Goal: Task Accomplishment & Management: Complete application form

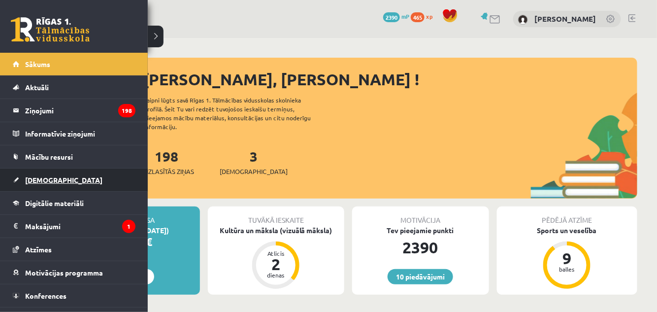
click at [30, 175] on span "[DEMOGRAPHIC_DATA]" at bounding box center [63, 179] width 77 height 9
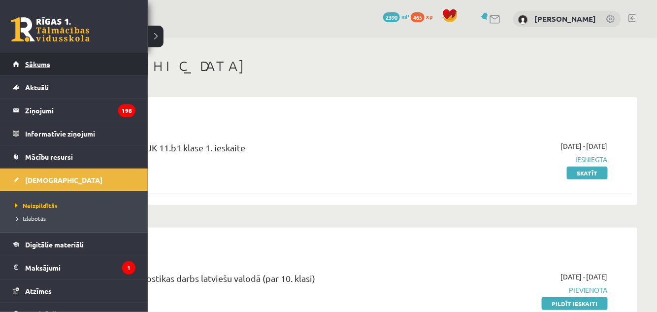
click at [40, 58] on link "Sākums" at bounding box center [74, 64] width 123 height 23
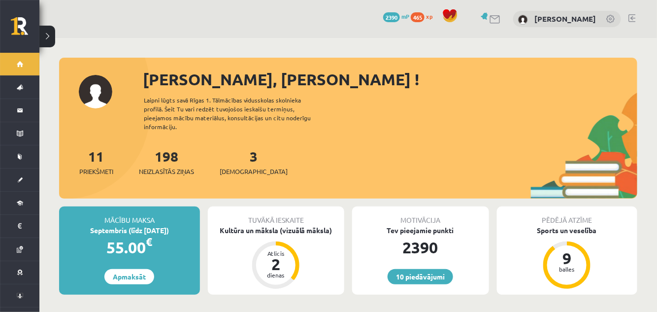
click at [240, 155] on div "3 Ieskaites" at bounding box center [254, 161] width 68 height 31
click at [238, 151] on link "3 Ieskaites" at bounding box center [254, 161] width 68 height 29
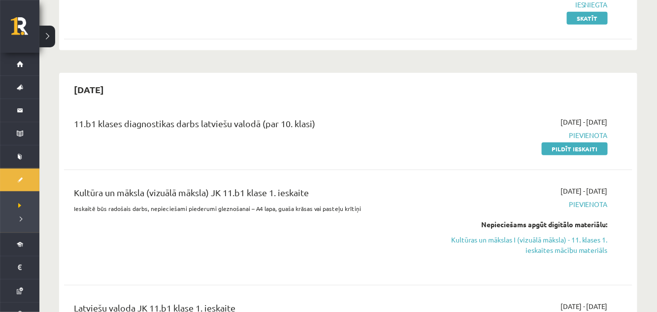
scroll to position [161, 0]
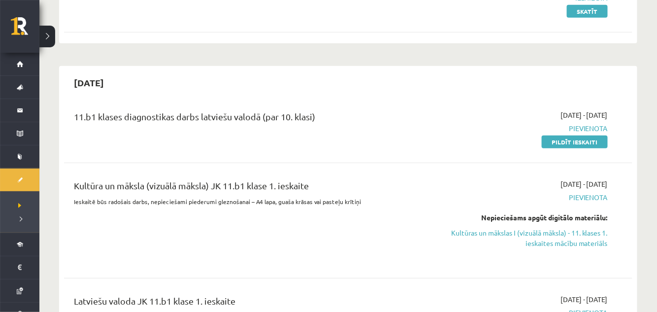
click at [220, 142] on div "11.b1 klases diagnostikas darbs latviešu valodā (par 10. klasi)" at bounding box center [249, 128] width 366 height 37
click at [573, 145] on link "Pildīt ieskaiti" at bounding box center [575, 141] width 66 height 13
click at [567, 137] on link "Pildīt ieskaiti" at bounding box center [575, 141] width 66 height 13
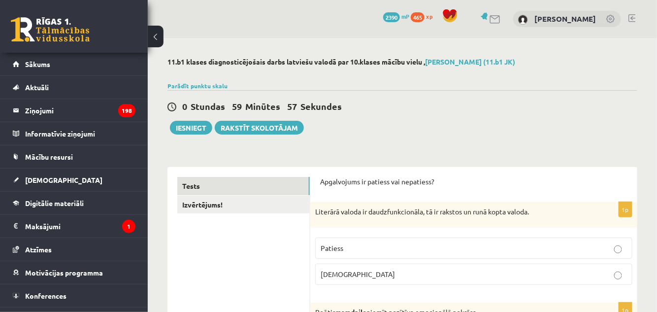
click at [368, 110] on div "0 Stundas 59 Minūtes 57 Sekundes" at bounding box center [402, 106] width 470 height 13
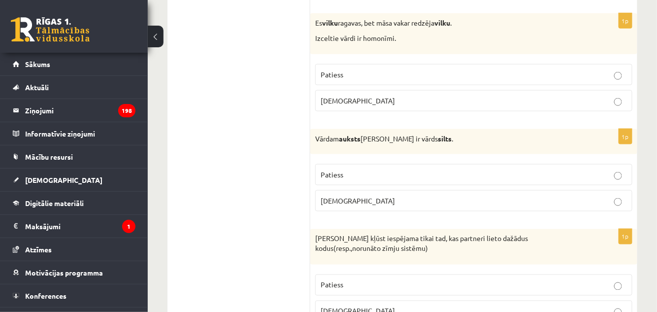
scroll to position [159, 0]
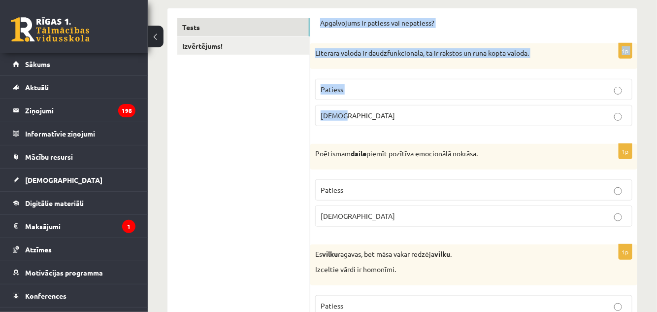
drag, startPoint x: 318, startPoint y: 64, endPoint x: 422, endPoint y: 104, distance: 112.2
copy form "Apgalvojums ir patiess vai nepatiess? 1p Literārā valoda ir daudzfunkcionāla, t…"
click at [537, 92] on p "Patiess" at bounding box center [473, 89] width 306 height 10
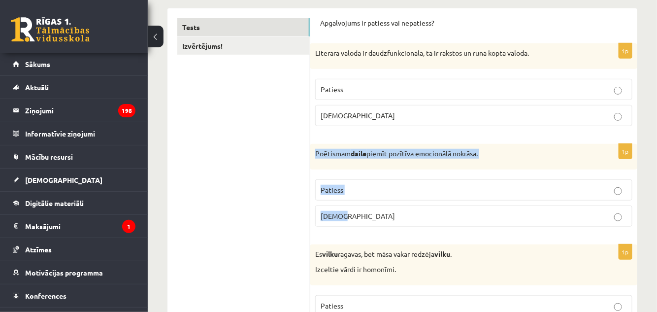
drag, startPoint x: 314, startPoint y: 153, endPoint x: 368, endPoint y: 213, distance: 80.9
click at [368, 213] on div "1p Poētismam daile piemīt pozītīva emocionālā nokrāsa. Patiess Aplams" at bounding box center [473, 189] width 327 height 91
copy div "Poētismam daile piemīt pozītīva emocionālā nokrāsa. Patiess Aplams"
click at [487, 187] on p "Patiess" at bounding box center [473, 190] width 306 height 10
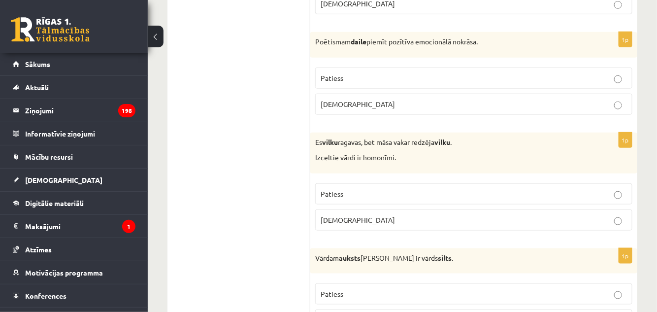
scroll to position [286, 0]
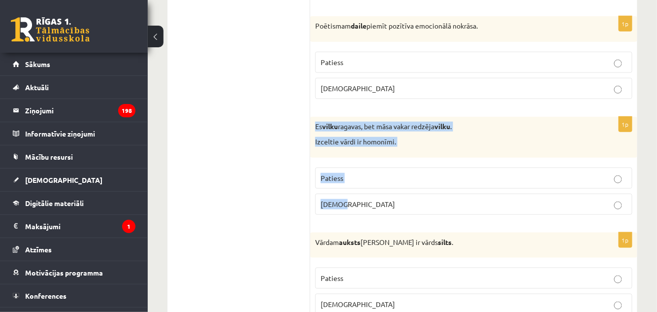
drag, startPoint x: 316, startPoint y: 125, endPoint x: 364, endPoint y: 199, distance: 87.9
click at [364, 199] on div "1p Es vilku ragavas, bet māsa vakar redzēja vilku . Izceltie vārdi ir homonīmi.…" at bounding box center [473, 170] width 327 height 106
copy div "Es vilku ragavas, bet māsa vakar redzēja vilku . Izceltie vārdi ir homonīmi. Pa…"
click at [415, 177] on p "Patiess" at bounding box center [473, 178] width 306 height 10
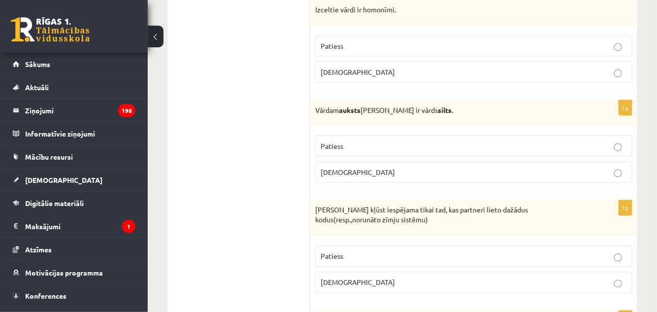
scroll to position [453, 0]
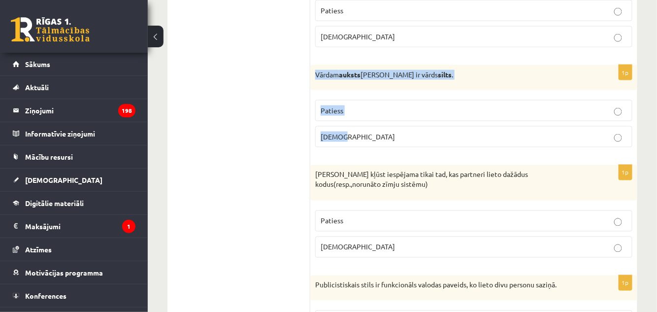
drag, startPoint x: 315, startPoint y: 70, endPoint x: 374, endPoint y: 124, distance: 79.8
click at [374, 124] on div "1p Vārdam auksts antonīms ir vārds silts . Patiess Aplams" at bounding box center [473, 110] width 327 height 91
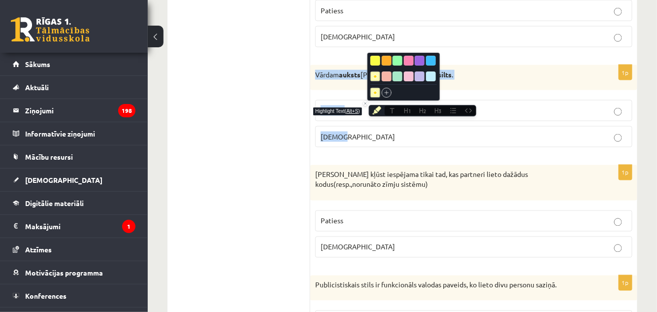
copy div "Vārdam auksts antonīms ir vārds silts . Patiess Aplams"
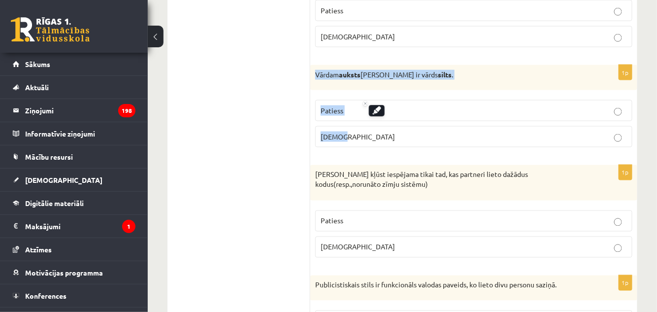
click at [614, 113] on p "Patiess" at bounding box center [473, 110] width 306 height 10
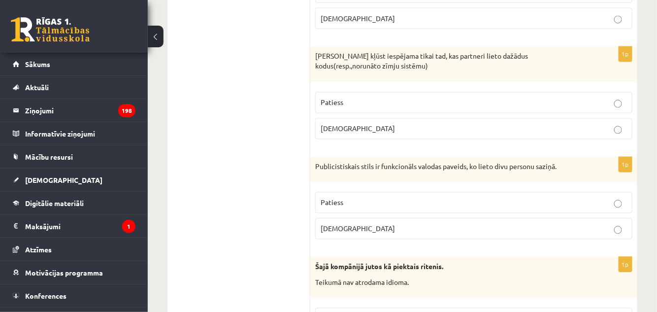
scroll to position [575, 0]
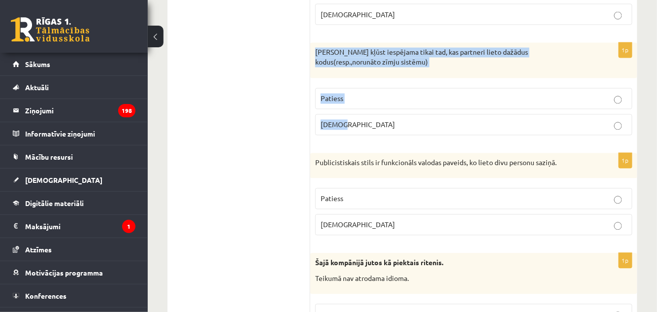
drag, startPoint x: 312, startPoint y: 50, endPoint x: 375, endPoint y: 124, distance: 96.7
click at [375, 124] on div "1p Saziņa kļūst iespējama tikai tad, kas partneri lieto dažādus kodus(resp.,nor…" at bounding box center [473, 93] width 327 height 100
copy div "Saziņa kļūst iespējama tikai tad, kas partneri lieto dažādus kodus(resp.,norunā…"
click at [343, 120] on span "Aplams" at bounding box center [357, 124] width 74 height 9
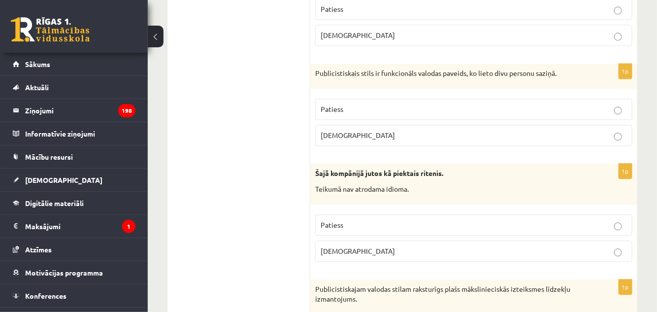
scroll to position [673, 0]
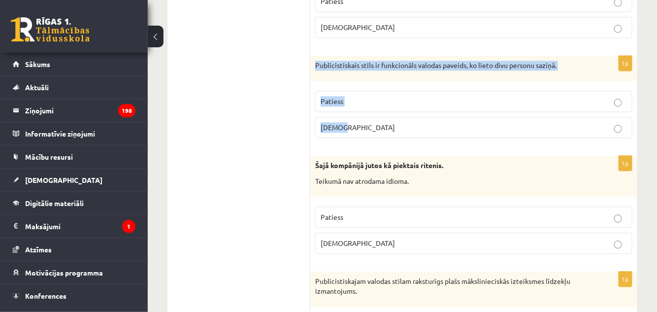
drag, startPoint x: 316, startPoint y: 61, endPoint x: 355, endPoint y: 113, distance: 65.8
click at [355, 113] on div "1p Publicistiskais stils ir funkcionāls valodas paveids, ko lieto divu personu …" at bounding box center [473, 101] width 327 height 91
copy div "Publicistiskais stils ir funkcionāls valodas paveids, ko lieto divu personu saz…"
click at [353, 124] on p "Aplams" at bounding box center [473, 127] width 306 height 10
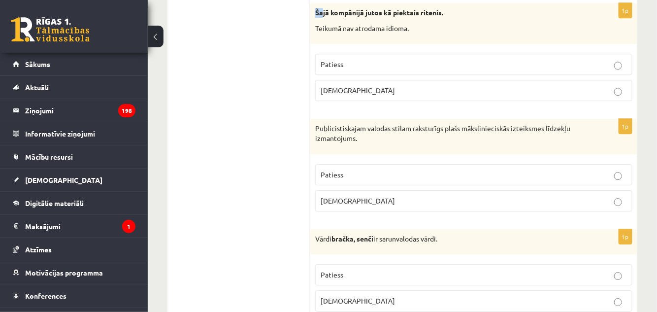
scroll to position [824, 0]
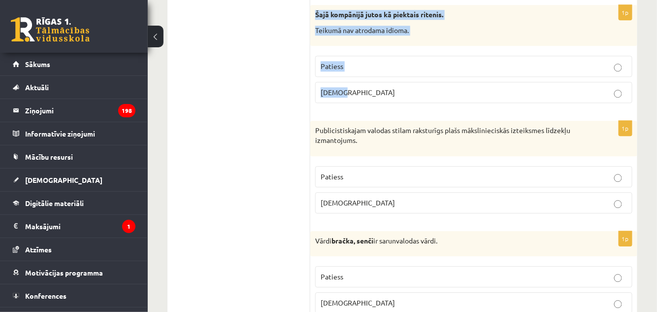
drag, startPoint x: 315, startPoint y: 7, endPoint x: 351, endPoint y: 86, distance: 86.4
click at [351, 86] on div "1p Šajā kompānijā jutos kā piektais ritenis. Teikumā nav atrodama idioma. Patie…" at bounding box center [473, 58] width 327 height 106
copy div "Šajā kompānijā jutos kā piektais ritenis. Teikumā nav atrodama idioma. Patiess …"
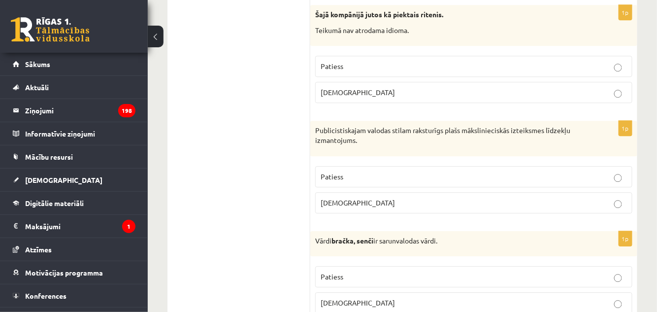
click at [360, 205] on label "Aplams" at bounding box center [473, 202] width 317 height 21
click at [360, 87] on p "Aplams" at bounding box center [473, 92] width 306 height 10
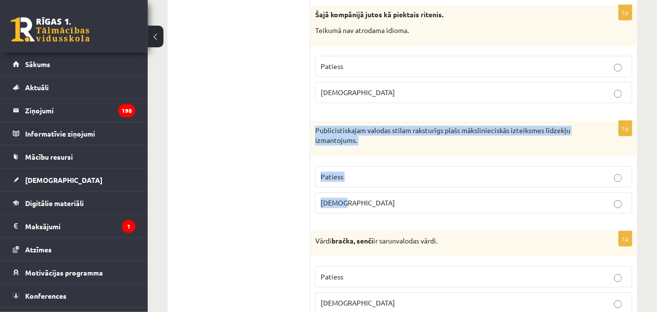
drag, startPoint x: 315, startPoint y: 123, endPoint x: 351, endPoint y: 199, distance: 84.8
click at [351, 199] on div "1p Publicistiskajam valodas stilam raksturīgs plašs mākslinieciskās izteiksmes …" at bounding box center [473, 171] width 327 height 100
copy div "Publicistiskajam valodas stilam raksturīgs plašs mākslinieciskās izteiksmes līd…"
click at [428, 161] on fieldset "Patiess Aplams" at bounding box center [473, 188] width 317 height 55
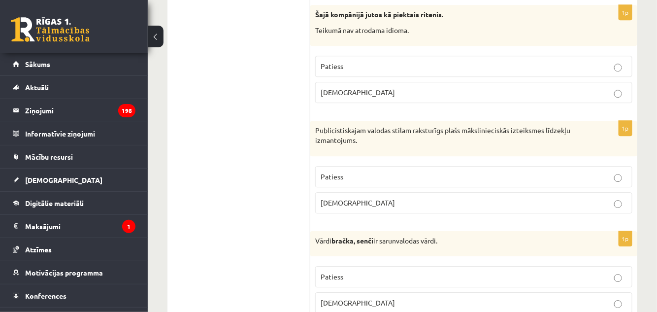
click at [608, 171] on p "Patiess" at bounding box center [473, 176] width 306 height 10
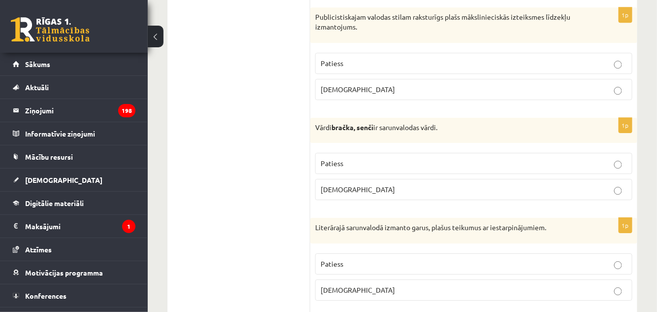
scroll to position [945, 0]
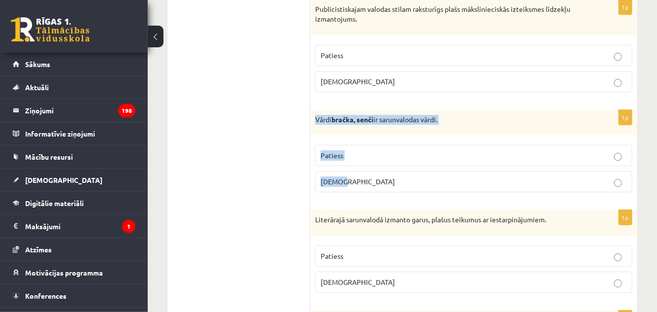
drag, startPoint x: 314, startPoint y: 112, endPoint x: 379, endPoint y: 164, distance: 83.4
click at [379, 164] on div "1p Vārdi bračka, senči ir sarunvalodas vārdi. Patiess Aplams" at bounding box center [473, 155] width 327 height 91
copy div "Vārdi bračka, senči ir sarunvalodas vārdi. Patiess Aplams"
click at [363, 150] on p "Patiess" at bounding box center [473, 155] width 306 height 10
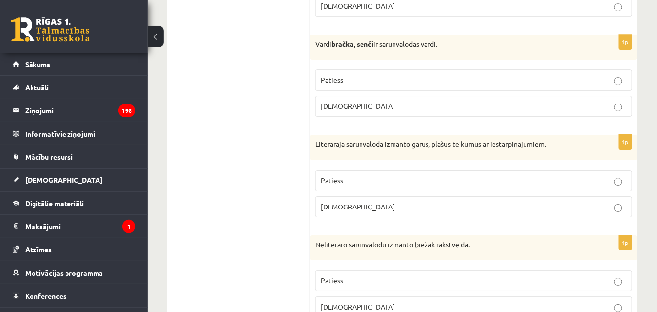
scroll to position [1032, 0]
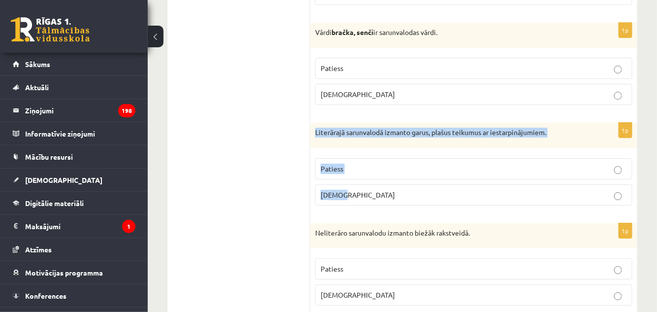
drag, startPoint x: 315, startPoint y: 127, endPoint x: 378, endPoint y: 196, distance: 93.7
click at [378, 196] on div "1p Literārajā sarunvalodā izmanto garus, plašus teikumus ar iestarpinājumiem. P…" at bounding box center [473, 168] width 327 height 91
click at [356, 184] on label "Aplams" at bounding box center [473, 194] width 317 height 21
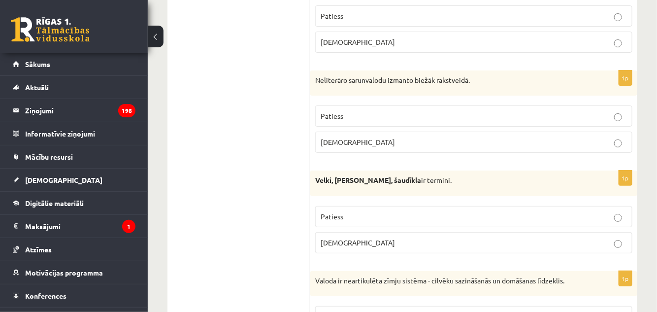
scroll to position [1188, 0]
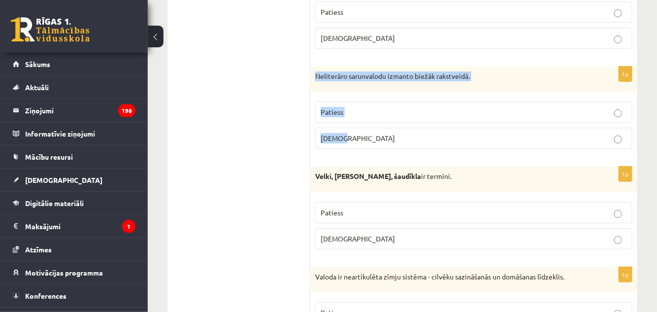
drag, startPoint x: 315, startPoint y: 67, endPoint x: 354, endPoint y: 121, distance: 67.2
click at [354, 121] on div "1p Neliterāro sarunvalodu izmanto biežāk rakstveidā. Patiess Aplams" at bounding box center [473, 111] width 327 height 91
click at [377, 133] on p "Aplams" at bounding box center [473, 138] width 306 height 10
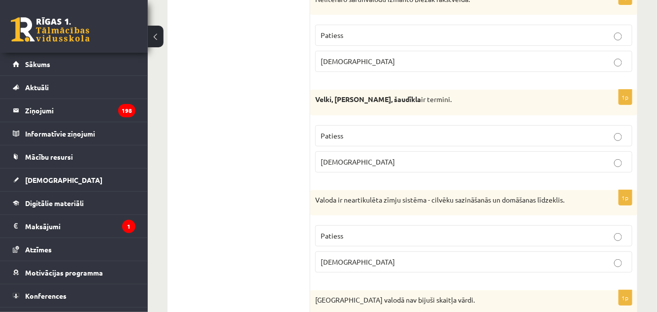
scroll to position [1179, 0]
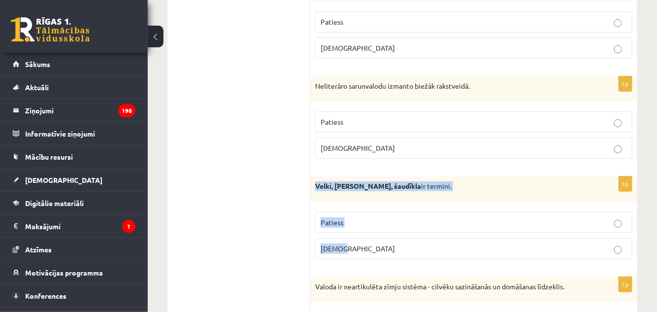
drag, startPoint x: 314, startPoint y: 175, endPoint x: 376, endPoint y: 247, distance: 95.3
click at [376, 247] on div "1p Velki, meti, šaudīkla ir termini. Patiess Aplams" at bounding box center [473, 221] width 327 height 91
click at [399, 212] on label "Patiess" at bounding box center [473, 222] width 317 height 21
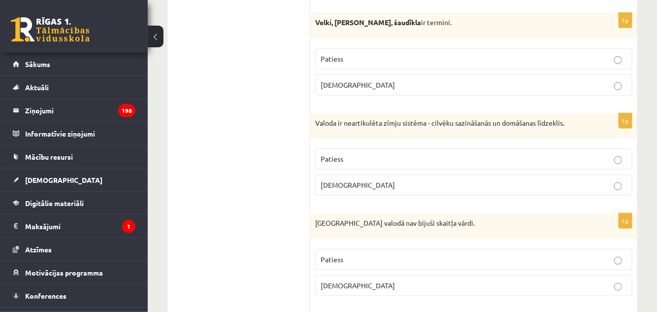
scroll to position [1330, 0]
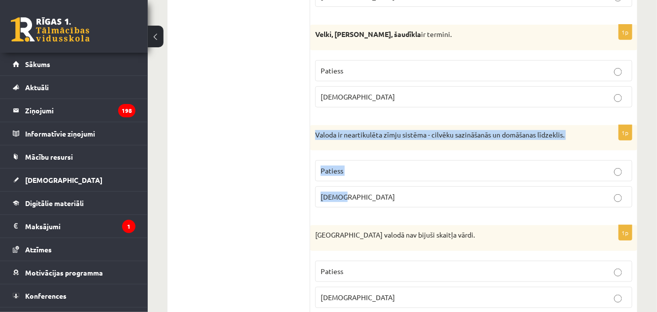
drag, startPoint x: 312, startPoint y: 130, endPoint x: 380, endPoint y: 181, distance: 84.5
click at [380, 181] on div "1p Valoda ir neartikulēta zīmju sistēma - cilvēku sazināšanās un domāšanas līdz…" at bounding box center [473, 170] width 327 height 91
click at [374, 193] on p "Aplams" at bounding box center [473, 196] width 306 height 10
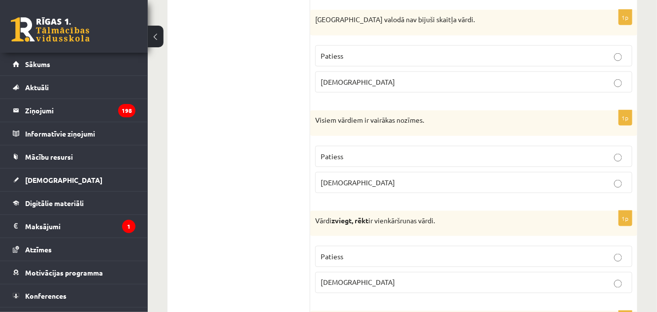
scroll to position [1549, 0]
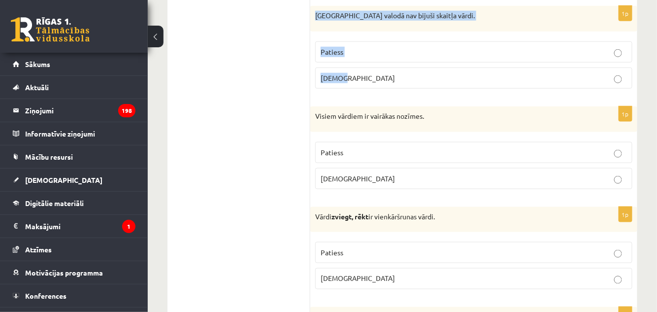
drag, startPoint x: 315, startPoint y: 9, endPoint x: 364, endPoint y: 73, distance: 81.1
click at [364, 73] on div "1p Pirmatnējā valodā nav bijuši skaitļa vārdi. Patiess Aplams" at bounding box center [473, 51] width 327 height 91
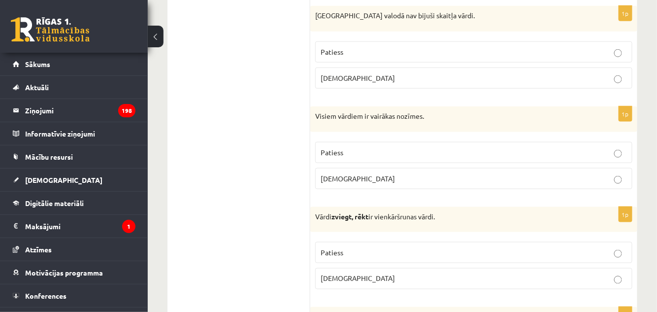
click at [339, 148] on span "Patiess" at bounding box center [331, 152] width 23 height 9
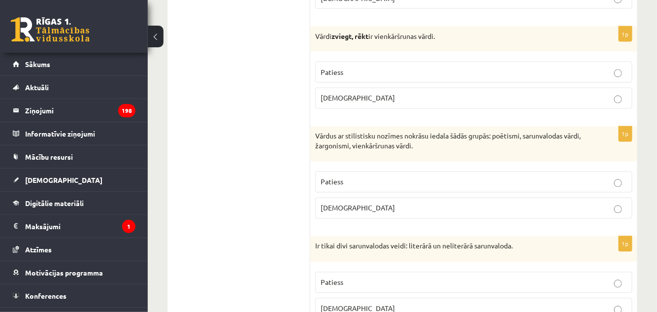
scroll to position [1733, 0]
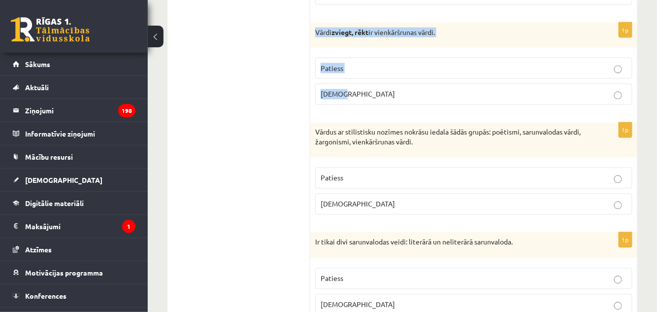
drag, startPoint x: 315, startPoint y: 21, endPoint x: 363, endPoint y: 77, distance: 74.3
click at [363, 77] on div "1p Vārdi zviegt, rēkt ir vienkāršrunas vārdi. Patiess Aplams" at bounding box center [473, 68] width 327 height 91
click at [352, 173] on p "Patiess" at bounding box center [473, 178] width 306 height 10
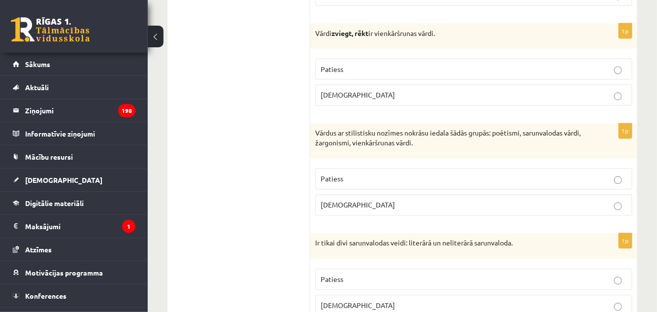
scroll to position [1721, 0]
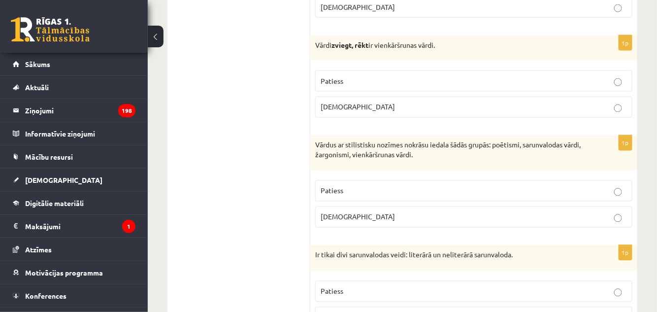
click at [356, 76] on p "Patiess" at bounding box center [473, 81] width 306 height 10
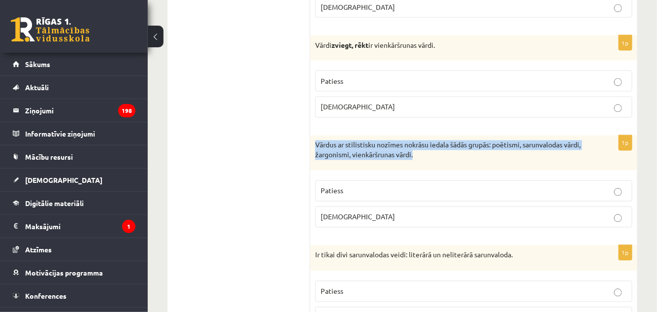
drag, startPoint x: 313, startPoint y: 133, endPoint x: 441, endPoint y: 144, distance: 128.0
click at [441, 144] on div "Vārdus ar stilistisku nozīmes nokrāsu iedala šādās grupās: poētismi, sarunvalod…" at bounding box center [473, 152] width 327 height 35
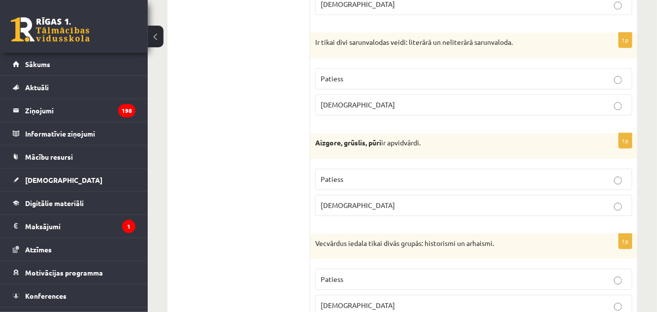
scroll to position [1937, 0]
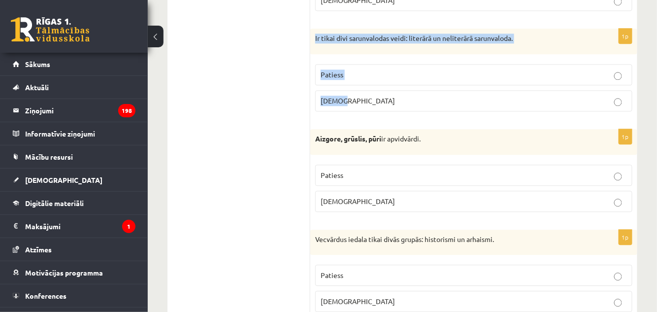
drag, startPoint x: 312, startPoint y: 25, endPoint x: 357, endPoint y: 94, distance: 82.6
click at [357, 94] on div "1p Ir tikai divi sarunvalodas veidi: literārā un neliterārā sarunvaloda. Paties…" at bounding box center [473, 74] width 327 height 91
click at [422, 69] on p "Patiess" at bounding box center [473, 74] width 306 height 10
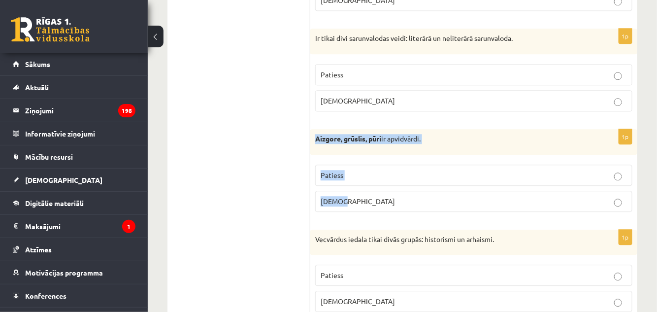
drag, startPoint x: 312, startPoint y: 130, endPoint x: 351, endPoint y: 178, distance: 61.9
click at [351, 178] on div "1p Aizgore, grūslis, pūri ir apvidvārdi. Patiess Aplams" at bounding box center [473, 174] width 327 height 91
click at [462, 170] on p "Patiess" at bounding box center [473, 175] width 306 height 10
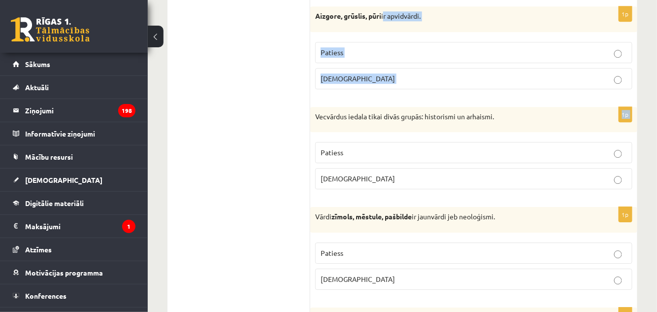
scroll to position [2058, 0]
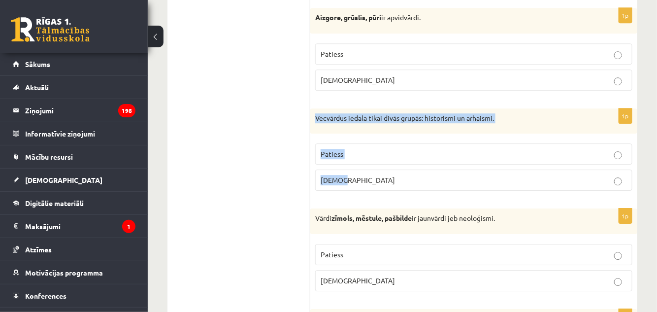
drag, startPoint x: 312, startPoint y: 0, endPoint x: 479, endPoint y: 176, distance: 242.0
click at [479, 176] on div "1p Vecvārdus iedala tikai divās grupās: historismi un arhaismi. Patiess Aplams" at bounding box center [473, 153] width 327 height 91
click at [366, 149] on p "Patiess" at bounding box center [473, 154] width 306 height 10
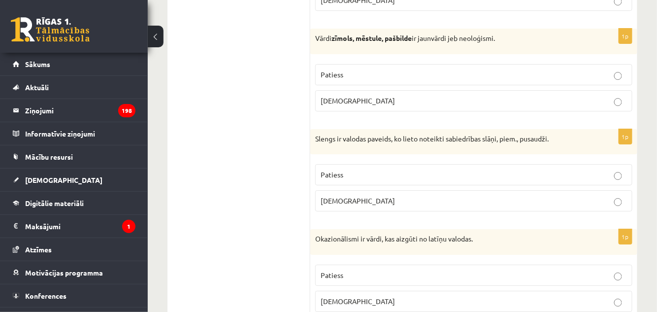
scroll to position [2246, 0]
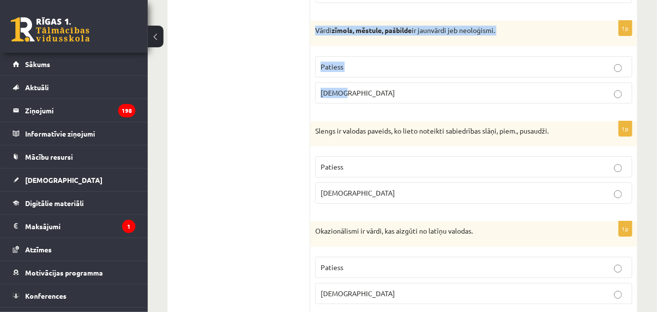
drag, startPoint x: 315, startPoint y: 16, endPoint x: 360, endPoint y: 77, distance: 76.3
click at [360, 77] on div "1p Vārdi zīmols, mēstule, pašbilde ir jaunvārdi jeb neoloģismi. Patiess Aplams" at bounding box center [473, 66] width 327 height 91
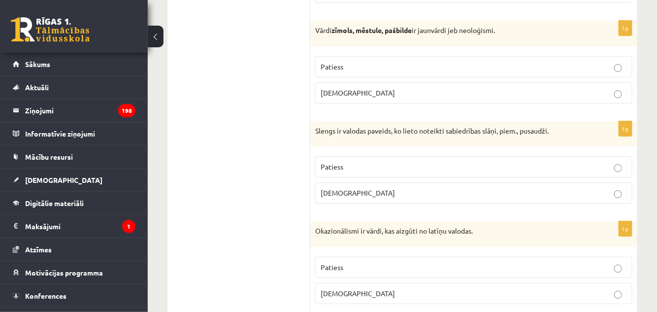
click at [354, 161] on p "Patiess" at bounding box center [473, 166] width 306 height 10
click at [472, 62] on p "Patiess" at bounding box center [473, 67] width 306 height 10
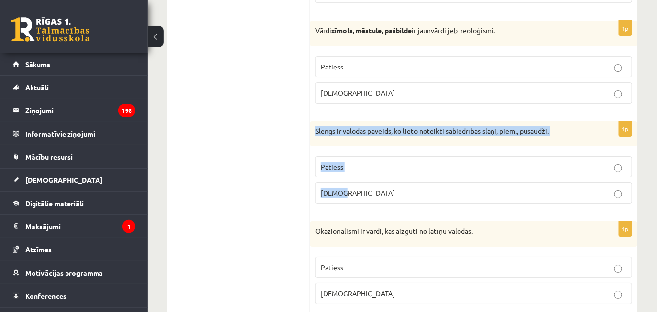
drag, startPoint x: 313, startPoint y: 118, endPoint x: 376, endPoint y: 180, distance: 88.4
click at [376, 180] on div "1p Slengs ir valodas paveids, ko lieto noteikti sabiedrības slāņi, piem., pusau…" at bounding box center [473, 166] width 327 height 91
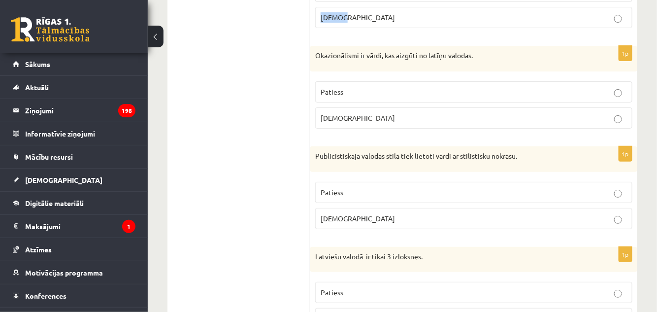
scroll to position [2425, 0]
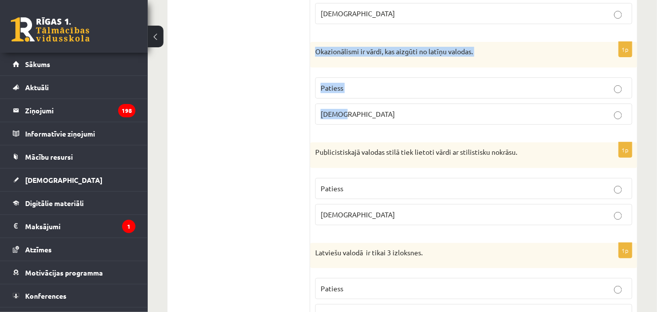
drag, startPoint x: 316, startPoint y: 39, endPoint x: 353, endPoint y: 100, distance: 72.3
click at [353, 100] on div "1p Okazionālismi ir vārdi, kas aizgūti no latīņu valodas. Patiess Aplams" at bounding box center [473, 87] width 327 height 91
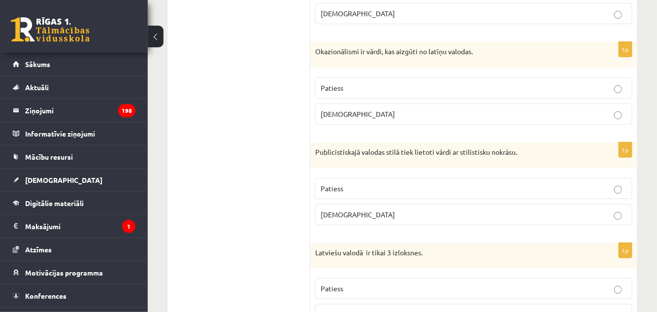
click at [355, 207] on label "Aplams" at bounding box center [473, 214] width 317 height 21
click at [406, 115] on div "1p Okazionālismi ir vārdi, kas aizgūti no latīņu valodas. Patiess Aplams" at bounding box center [473, 87] width 327 height 91
click at [395, 109] on p "Aplams" at bounding box center [473, 114] width 306 height 10
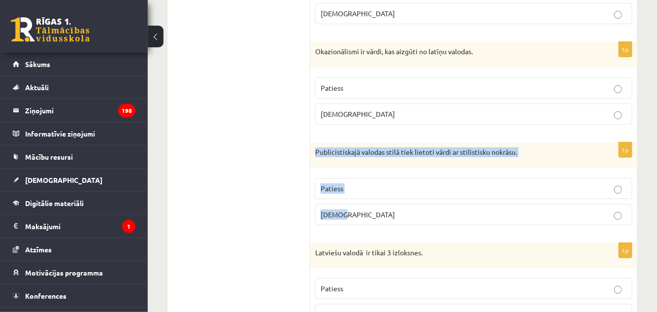
drag, startPoint x: 312, startPoint y: 138, endPoint x: 374, endPoint y: 216, distance: 99.2
click at [374, 216] on div "1p Publicistiskajā valodas stilā tiek lietoti vārdi ar stilistisku nokrāsu. Pat…" at bounding box center [473, 187] width 327 height 91
click at [421, 183] on p "Patiess" at bounding box center [473, 188] width 306 height 10
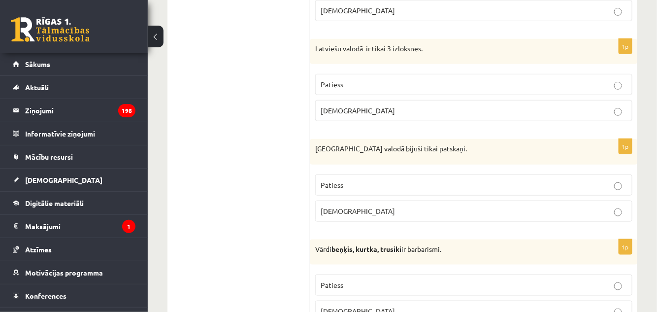
scroll to position [2641, 0]
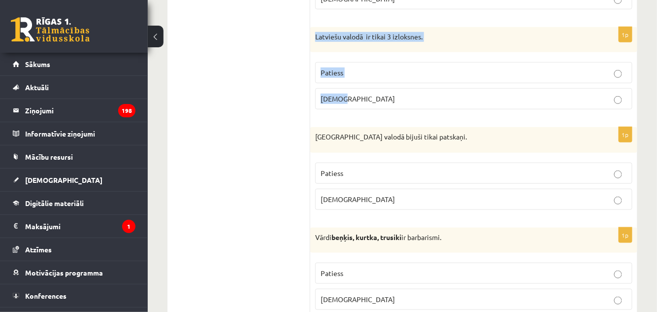
drag, startPoint x: 312, startPoint y: 19, endPoint x: 382, endPoint y: 75, distance: 89.6
click at [382, 75] on div "1p Latviešu valodā ir tikai 3 izloksnes. Patiess Aplams" at bounding box center [473, 72] width 327 height 91
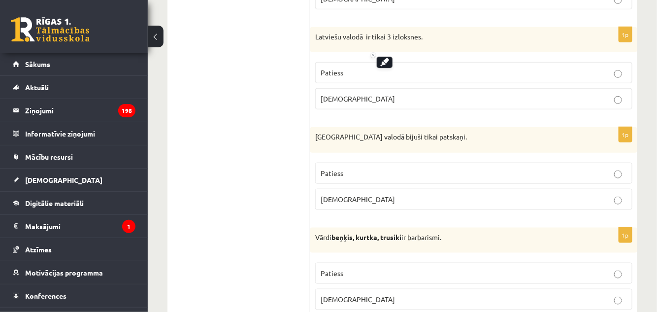
click at [385, 194] on p "Aplams" at bounding box center [473, 199] width 306 height 10
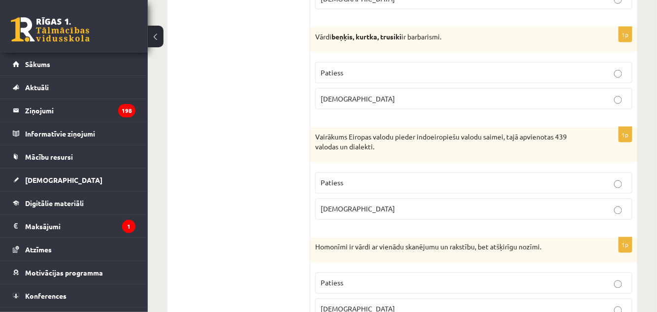
scroll to position [2817, 0]
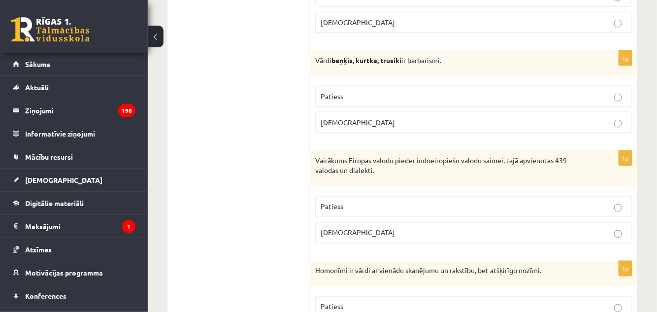
drag, startPoint x: 317, startPoint y: 41, endPoint x: 338, endPoint y: 68, distance: 33.7
click at [338, 68] on div "1p Vārdi beņķis, kurtka, trusiki ir barbarismi. Patiess Aplams" at bounding box center [473, 96] width 327 height 91
drag, startPoint x: 313, startPoint y: 42, endPoint x: 361, endPoint y: 106, distance: 79.8
click at [361, 106] on div "1p Vārdi beņķis, kurtka, trusiki ir barbarismi. Patiess Aplams" at bounding box center [473, 96] width 327 height 91
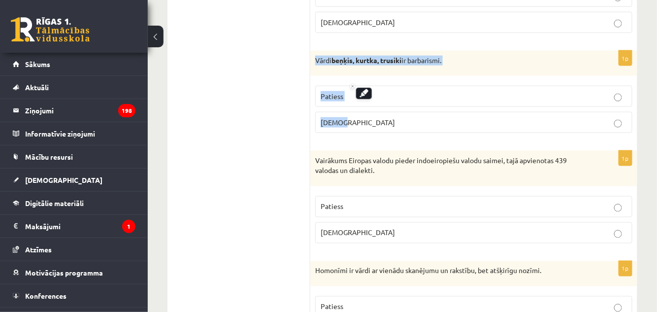
click at [480, 91] on p "Patiess" at bounding box center [473, 96] width 306 height 10
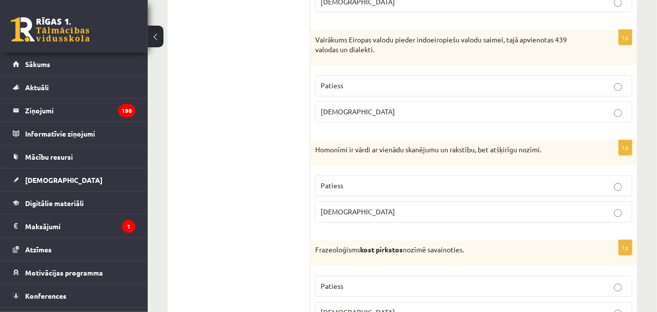
scroll to position [2914, 0]
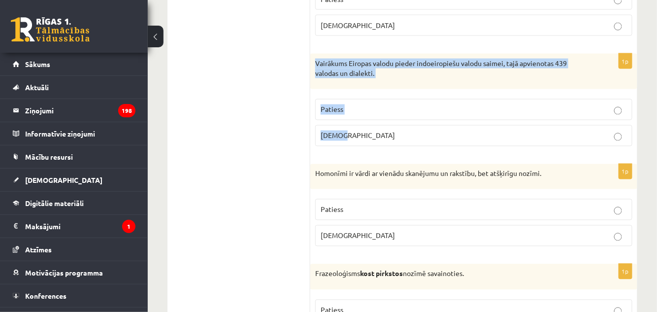
drag, startPoint x: 316, startPoint y: 46, endPoint x: 380, endPoint y: 122, distance: 99.2
click at [380, 122] on div "1p Vairākums Eiropas valodu pieder indoeiropiešu valodu saimei, tajā apvienotas…" at bounding box center [473, 104] width 327 height 100
click at [367, 127] on label "Aplams" at bounding box center [473, 135] width 317 height 21
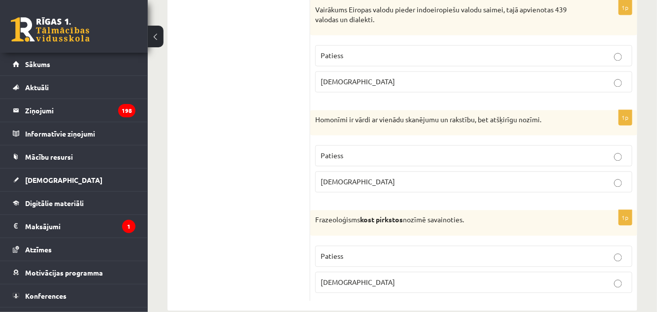
scroll to position [2970, 0]
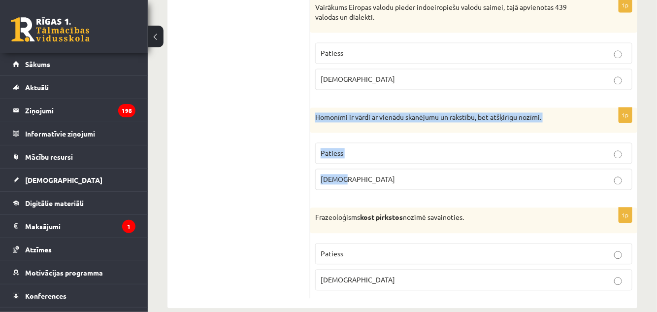
drag, startPoint x: 315, startPoint y: 100, endPoint x: 354, endPoint y: 170, distance: 80.7
click at [354, 170] on div "1p Homonīmi ir vārdi ar vienādu skanējumu un rakstību, bet atšķirīgu nozīmi. Pa…" at bounding box center [473, 153] width 327 height 91
click at [393, 145] on label "Patiess" at bounding box center [473, 153] width 317 height 21
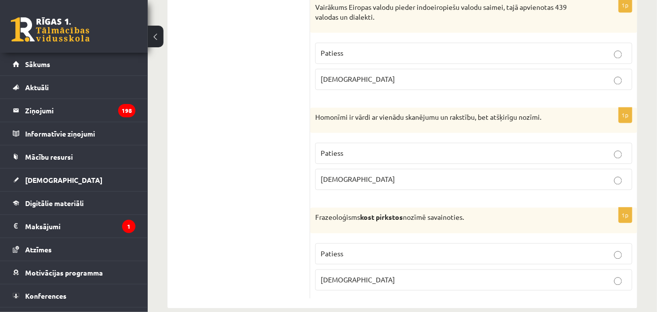
drag, startPoint x: 306, startPoint y: 212, endPoint x: 369, endPoint y: 265, distance: 82.8
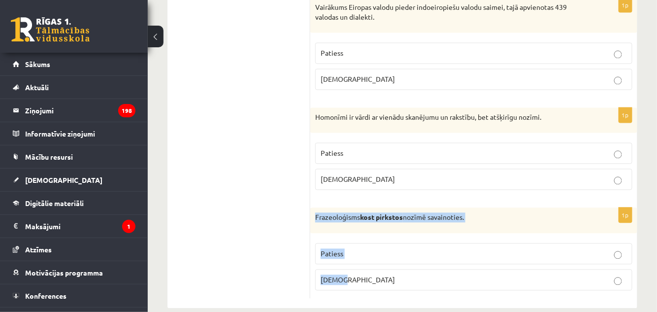
drag, startPoint x: 311, startPoint y: 202, endPoint x: 359, endPoint y: 251, distance: 68.9
click at [359, 251] on div "1p Frazeoloģisms kost pirkstos nozīmē savainoties. Patiess Aplams" at bounding box center [473, 253] width 327 height 91
click at [379, 270] on label "Aplams" at bounding box center [473, 279] width 317 height 21
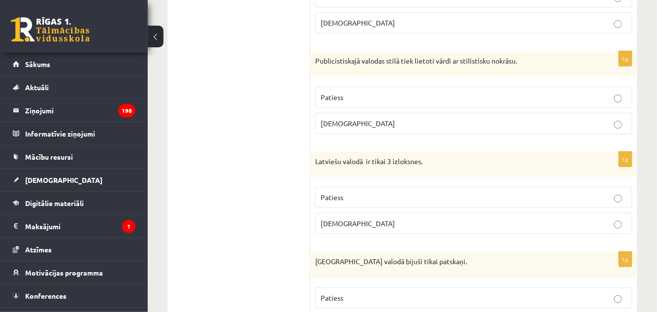
scroll to position [2473, 0]
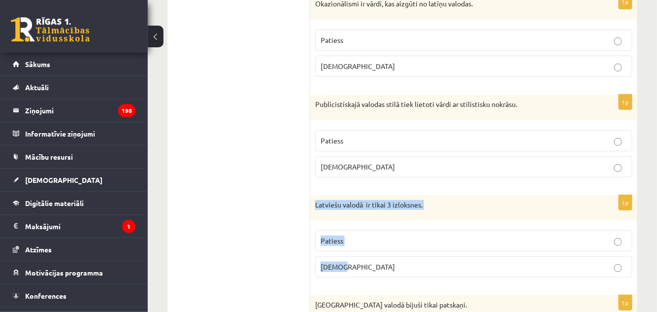
drag, startPoint x: 312, startPoint y: 188, endPoint x: 354, endPoint y: 251, distance: 75.9
click at [354, 251] on div "1p Latviešu valodā ir tikai 3 izloksnes. Patiess Aplams" at bounding box center [473, 240] width 327 height 91
click at [394, 261] on p "Aplams" at bounding box center [473, 266] width 306 height 10
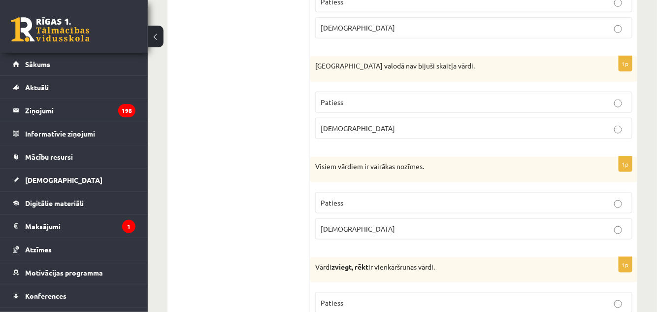
scroll to position [1491, 0]
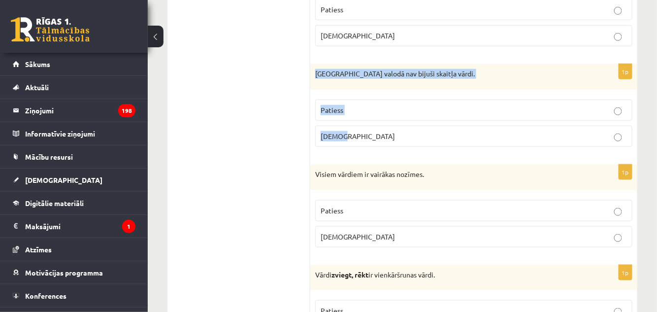
drag, startPoint x: 316, startPoint y: 65, endPoint x: 372, endPoint y: 124, distance: 80.8
click at [372, 124] on div "1p Pirmatnējā valodā nav bijuši skaitļa vārdi. Patiess Aplams" at bounding box center [473, 109] width 327 height 91
click at [616, 111] on label "Patiess" at bounding box center [473, 109] width 317 height 21
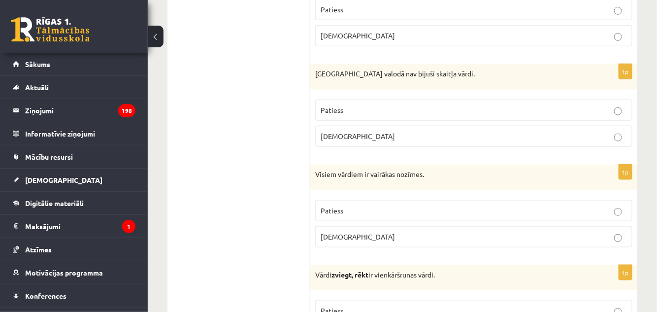
click at [652, 149] on div "**********" at bounding box center [402, 177] width 509 height 3260
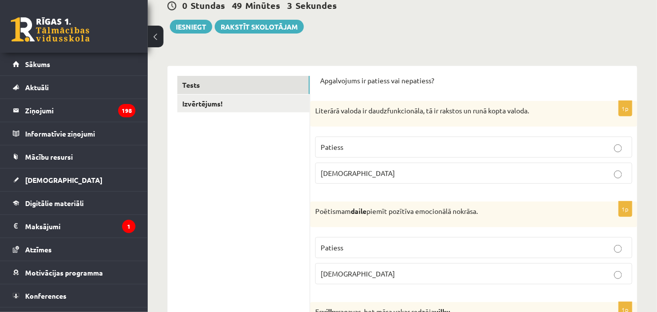
scroll to position [97, 0]
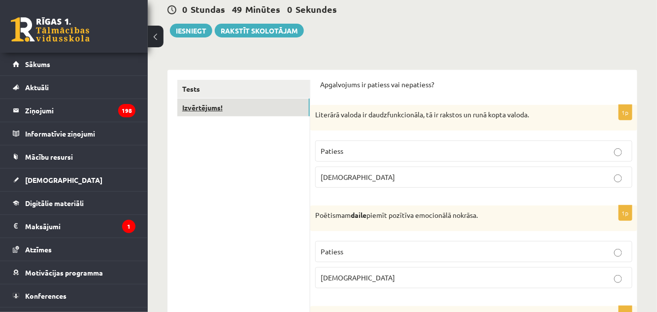
click at [207, 109] on link "Izvērtējums!" at bounding box center [243, 107] width 132 height 18
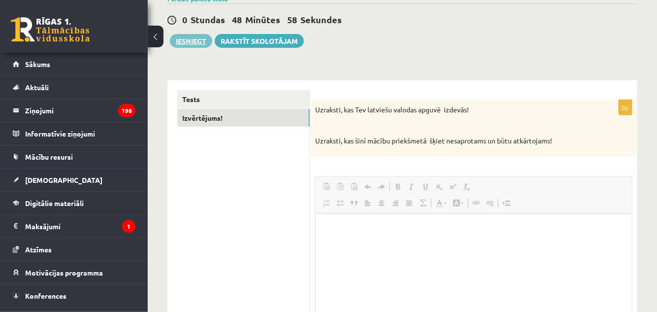
scroll to position [0, 0]
click at [194, 37] on button "Iesniegt" at bounding box center [191, 41] width 42 height 14
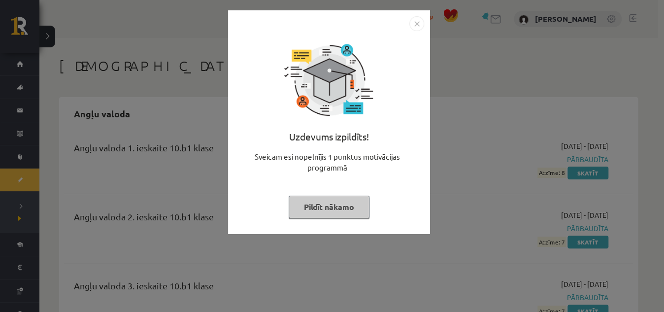
click at [417, 20] on img "Close" at bounding box center [416, 23] width 15 height 15
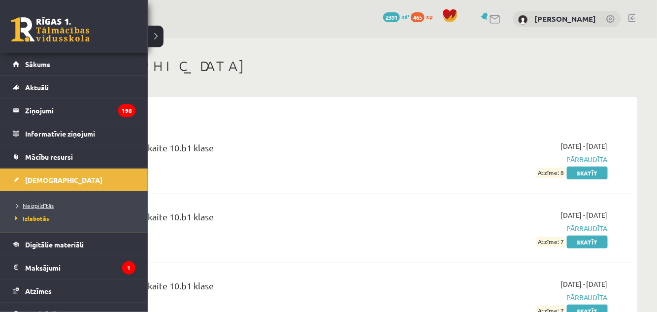
click at [39, 201] on link "Neizpildītās" at bounding box center [75, 205] width 126 height 9
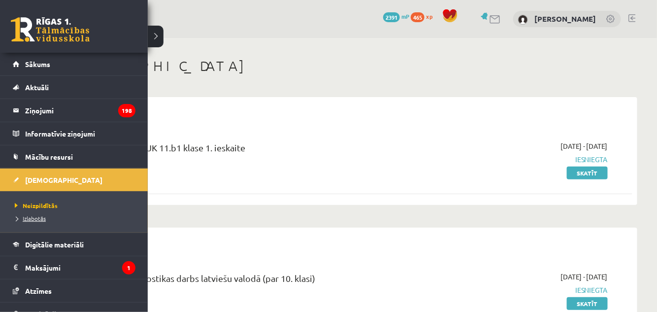
click at [26, 220] on span "Izlabotās" at bounding box center [28, 218] width 33 height 8
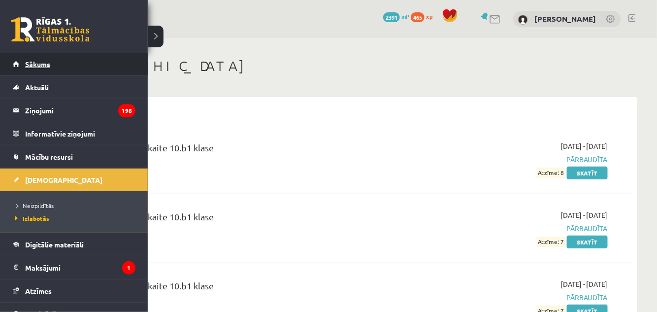
click at [29, 66] on span "Sākums" at bounding box center [37, 64] width 25 height 9
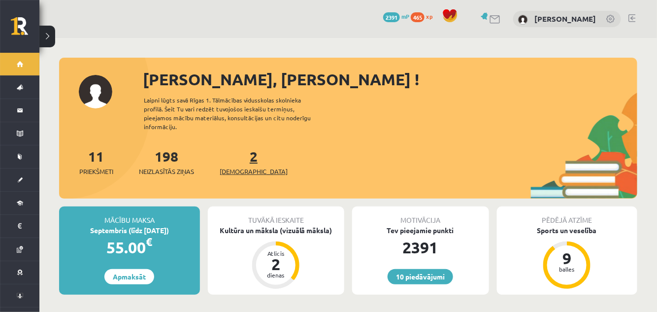
click at [242, 166] on span "[DEMOGRAPHIC_DATA]" at bounding box center [254, 171] width 68 height 10
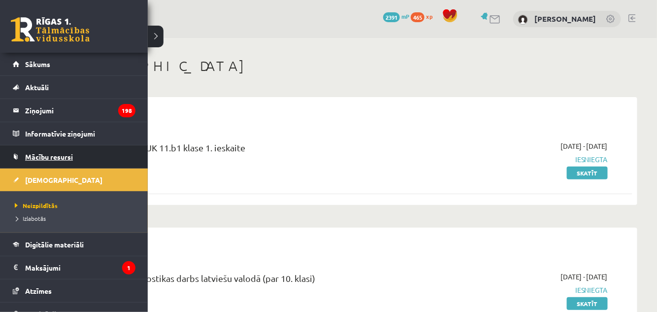
click at [22, 157] on link "Mācību resursi" at bounding box center [74, 156] width 123 height 23
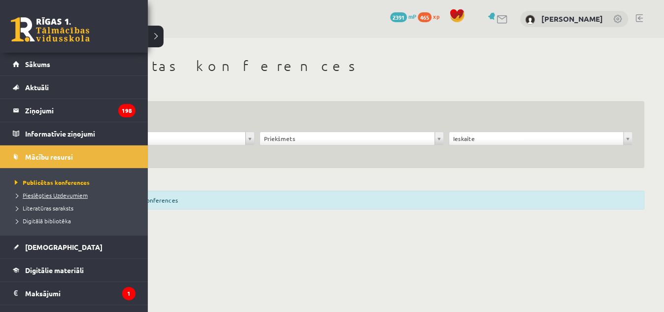
click at [53, 196] on span "Pieslēgties Uzdevumiem" at bounding box center [49, 195] width 75 height 8
click at [32, 208] on span "Literatūras saraksts" at bounding box center [42, 208] width 61 height 8
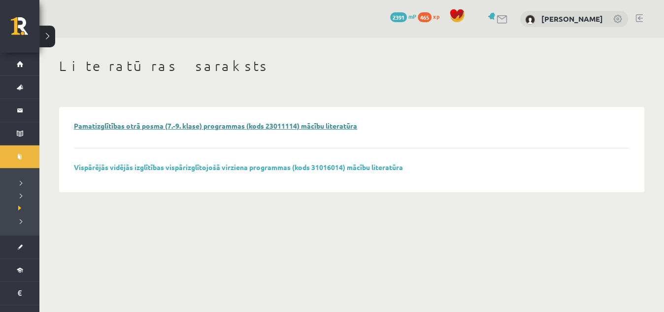
click at [153, 121] on link "Pamatizglītības otrā posma (7.-9. klase) programmas (kods 23011114) mācību lite…" at bounding box center [215, 125] width 283 height 9
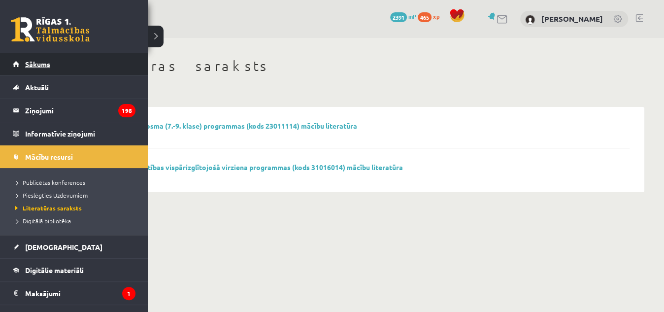
click at [37, 57] on link "Sākums" at bounding box center [74, 64] width 123 height 23
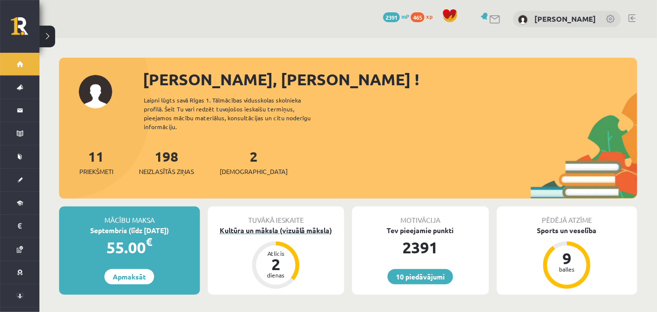
click at [241, 225] on div "Kultūra un māksla (vizuālā māksla)" at bounding box center [276, 230] width 137 height 10
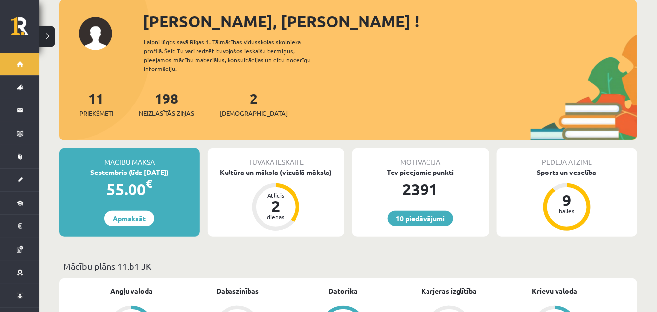
scroll to position [1, 0]
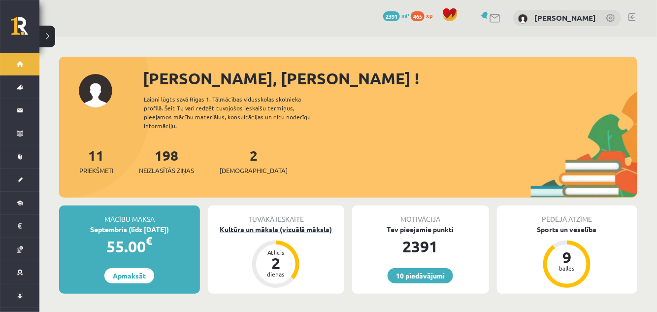
click at [312, 224] on div "Kultūra un māksla (vizuālā māksla)" at bounding box center [276, 229] width 137 height 10
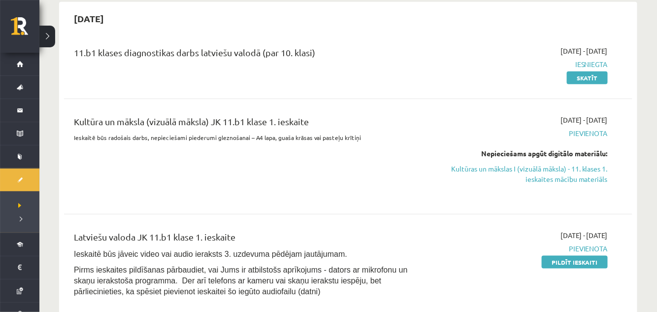
scroll to position [211, 0]
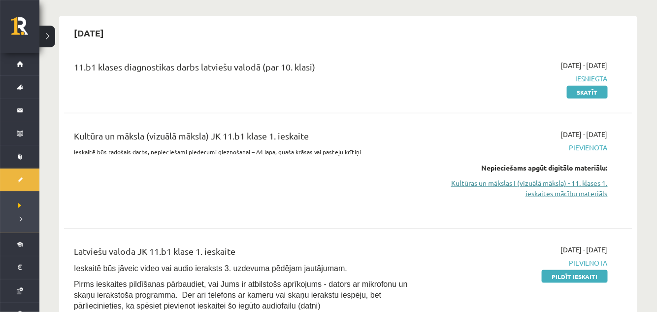
click at [536, 183] on link "Kultūras un mākslas I (vizuālā māksla) - 11. klases 1. ieskaites mācību materiā…" at bounding box center [524, 188] width 168 height 21
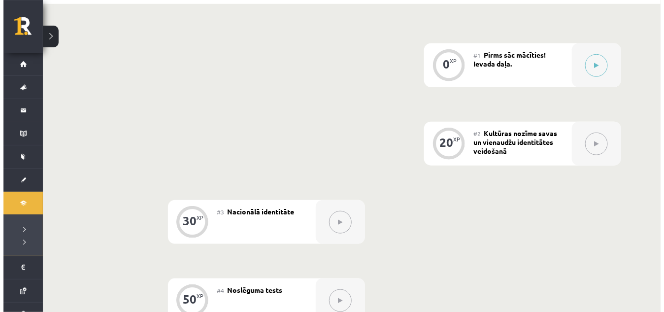
scroll to position [237, 0]
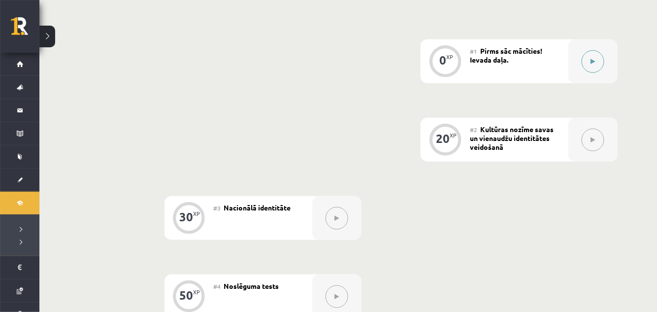
click at [601, 66] on button at bounding box center [592, 61] width 23 height 23
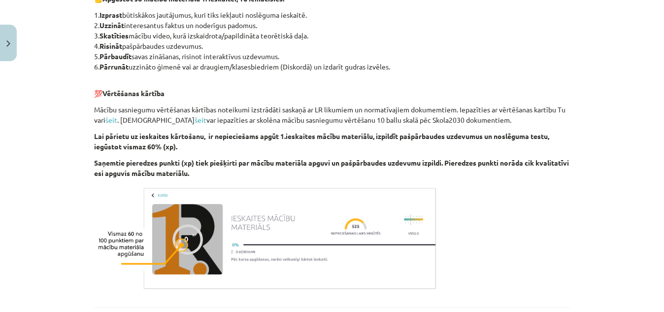
scroll to position [586, 0]
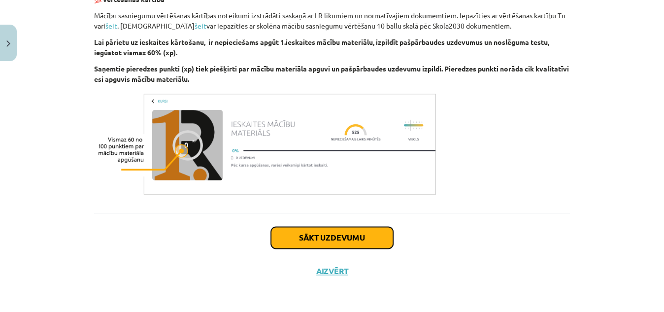
click at [375, 239] on button "Sākt uzdevumu" at bounding box center [332, 237] width 122 height 22
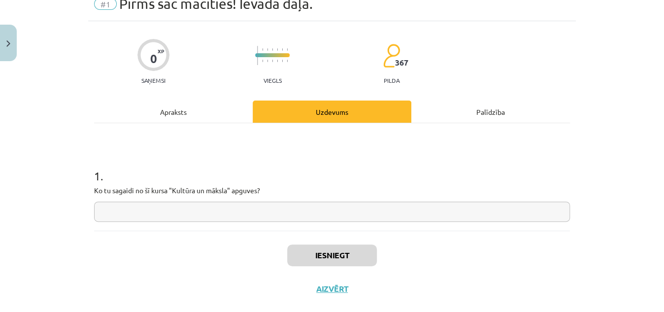
scroll to position [25, 0]
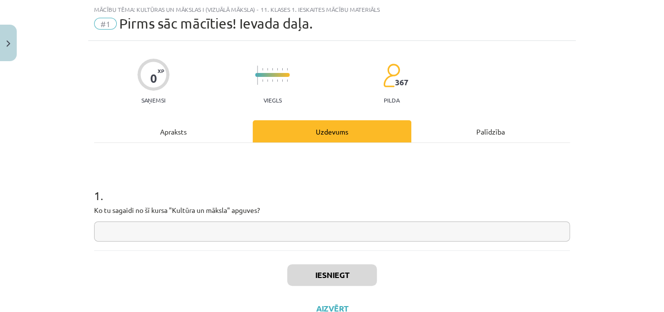
click at [215, 232] on input "text" at bounding box center [332, 231] width 476 height 20
type input "*"
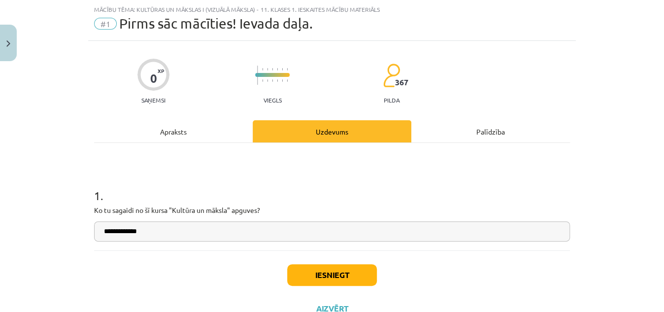
type input "**********"
click at [331, 279] on button "Iesniegt" at bounding box center [332, 275] width 90 height 22
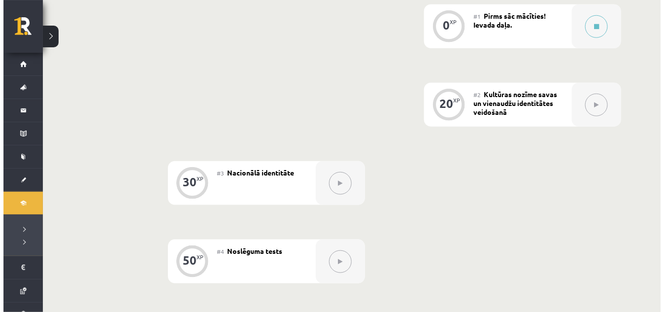
scroll to position [278, 0]
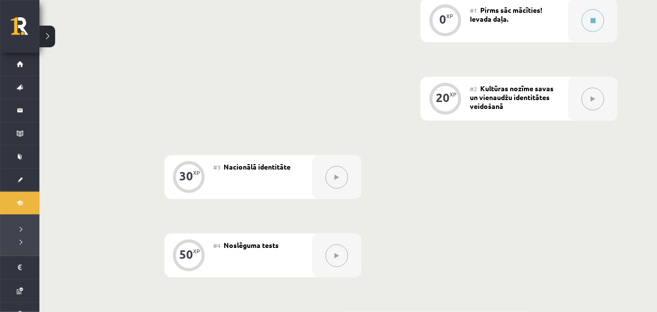
click at [596, 99] on button at bounding box center [592, 99] width 23 height 23
click at [595, 25] on button at bounding box center [592, 20] width 23 height 23
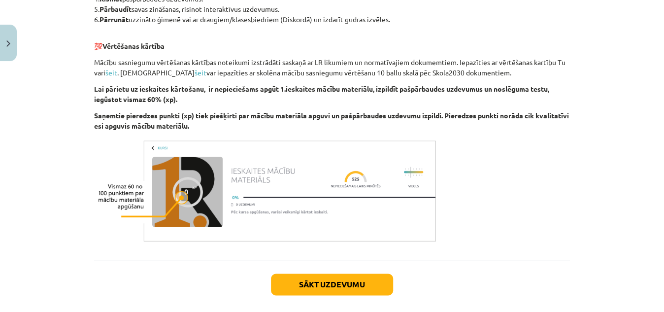
scroll to position [586, 0]
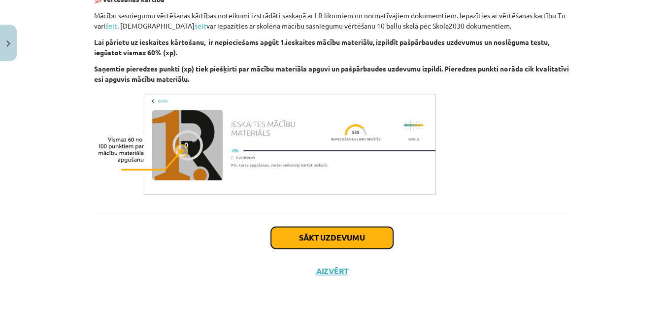
click at [344, 239] on button "Sākt uzdevumu" at bounding box center [332, 237] width 122 height 22
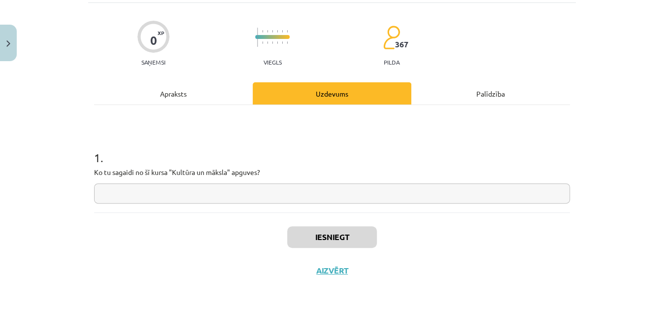
scroll to position [25, 0]
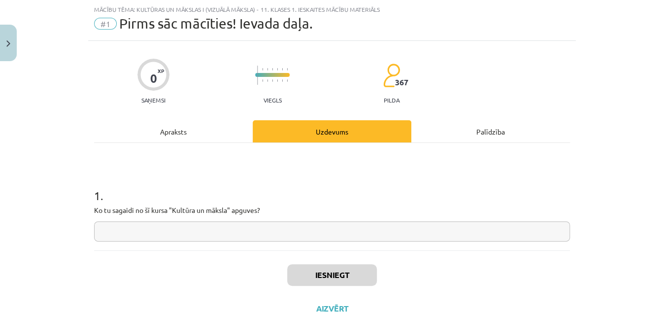
click at [250, 236] on input "text" at bounding box center [332, 231] width 476 height 20
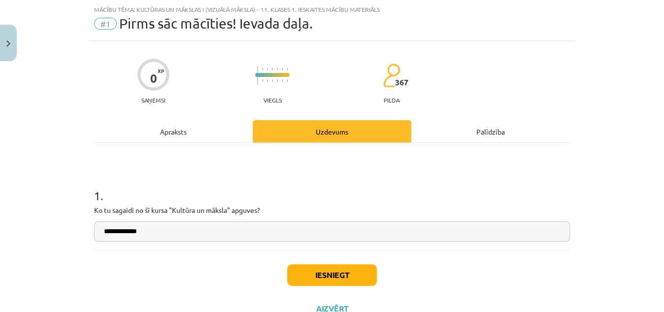
type input "**********"
click at [300, 274] on button "Iesniegt" at bounding box center [332, 275] width 90 height 22
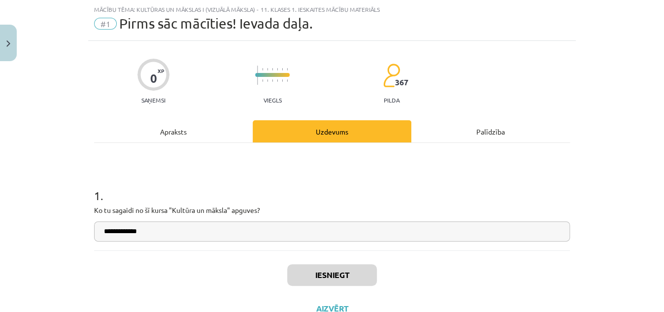
scroll to position [279, 0]
click at [317, 307] on button "Nākamā nodarbība" at bounding box center [332, 314] width 96 height 23
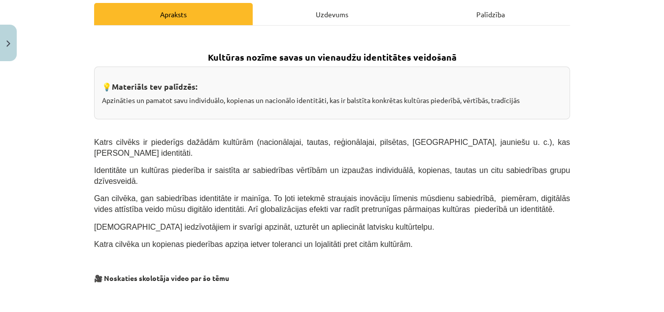
scroll to position [134, 0]
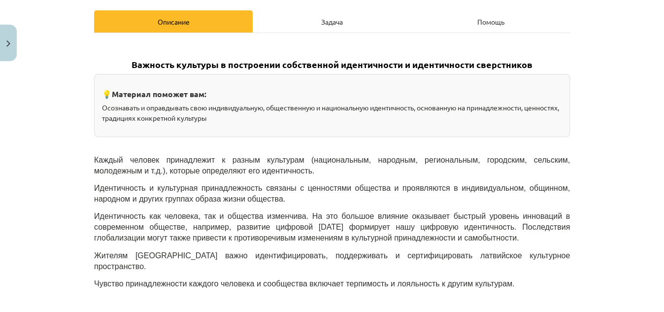
click at [591, 151] on div "Mācību tēma: Kultūras un mākslas i (vizuālā māksla) - 11. klases 1. ieskaites m…" at bounding box center [332, 156] width 664 height 312
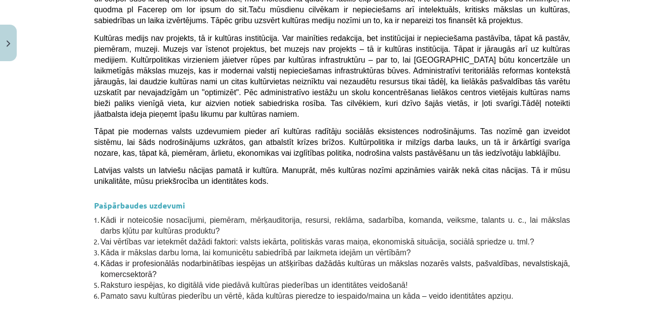
scroll to position [2869, 0]
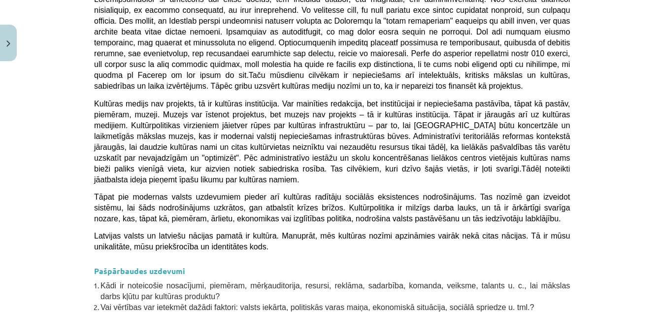
drag, startPoint x: 632, startPoint y: 276, endPoint x: 618, endPoint y: 125, distance: 151.3
click at [618, 125] on div "Mācību tēma: Kultūras un mākslas i (vizuālā māksla) - 11. klases 1. ieskaites m…" at bounding box center [332, 156] width 664 height 312
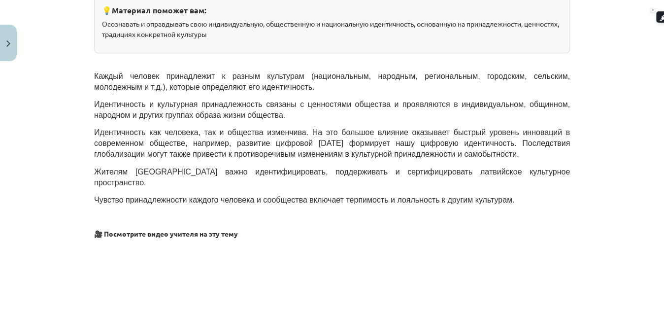
scroll to position [242, 0]
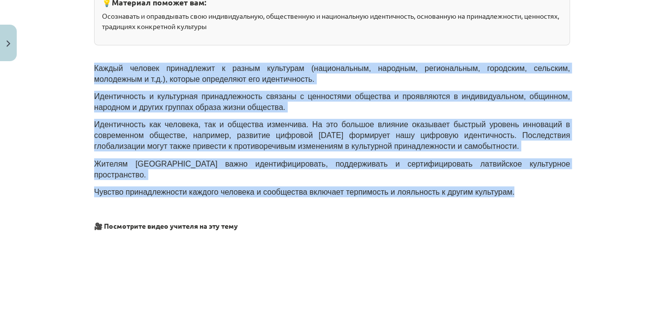
drag, startPoint x: 90, startPoint y: 61, endPoint x: 497, endPoint y: 183, distance: 425.0
copy div "Loremi dolorsi ametconsect a elitse doeiusmod (temporincidi, utlabore, etdolore…"
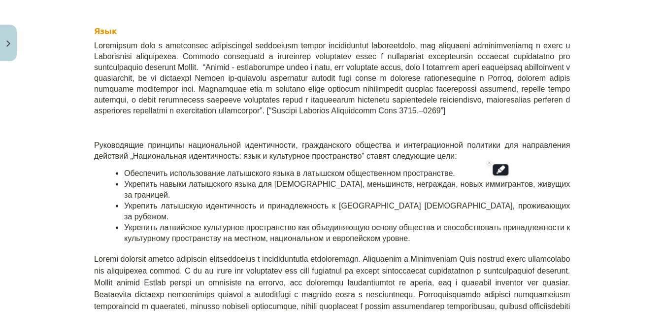
scroll to position [621, 0]
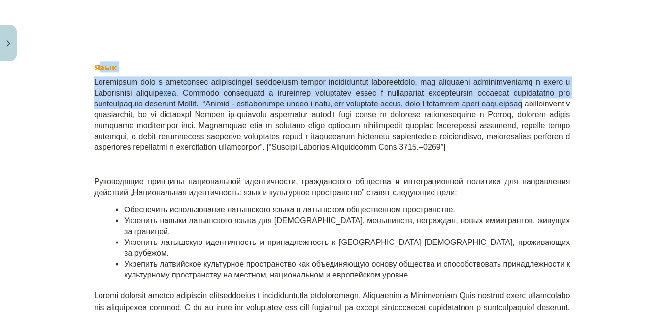
drag, startPoint x: 94, startPoint y: 50, endPoint x: 573, endPoint y: 89, distance: 480.6
click at [573, 89] on div "Учебная тема: Культура и искусство i (визуальное искусство) - 11 класс 1 класс …" at bounding box center [332, 156] width 664 height 312
click at [222, 45] on h2 "Язык" at bounding box center [332, 58] width 476 height 29
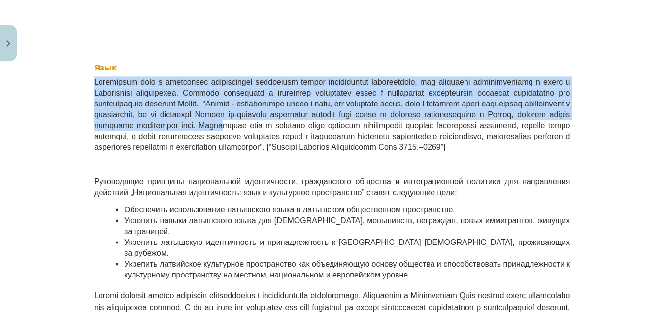
drag, startPoint x: 87, startPoint y: 72, endPoint x: 264, endPoint y: 108, distance: 180.3
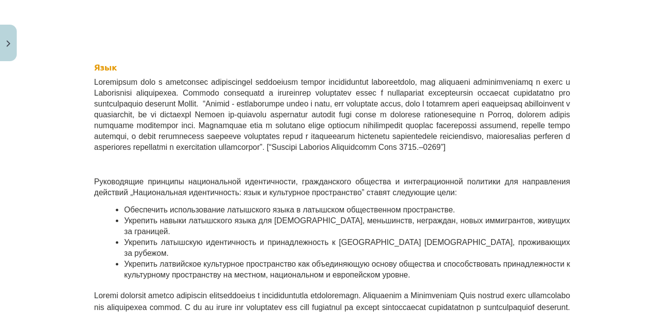
click at [98, 181] on span "Руководящие принципы национальной идентичности, гражданского общества и интегра…" at bounding box center [332, 186] width 476 height 19
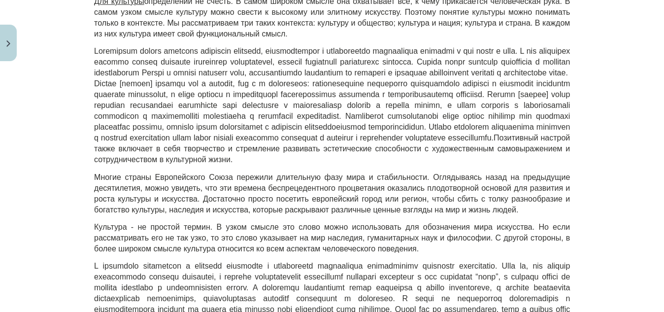
scroll to position [1468, 0]
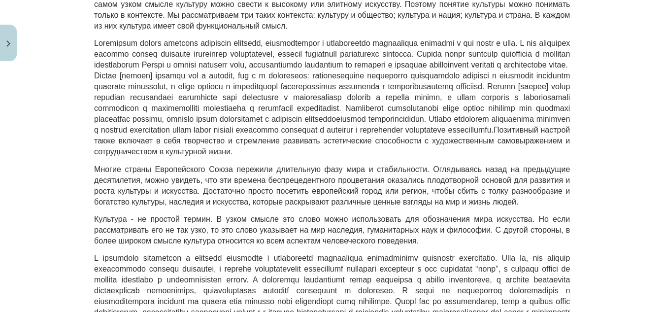
click at [233, 165] on span "Многие страны Европейского Союза пережили длительную фазу мира и стабильности. …" at bounding box center [332, 185] width 476 height 41
